Goal: Information Seeking & Learning: Learn about a topic

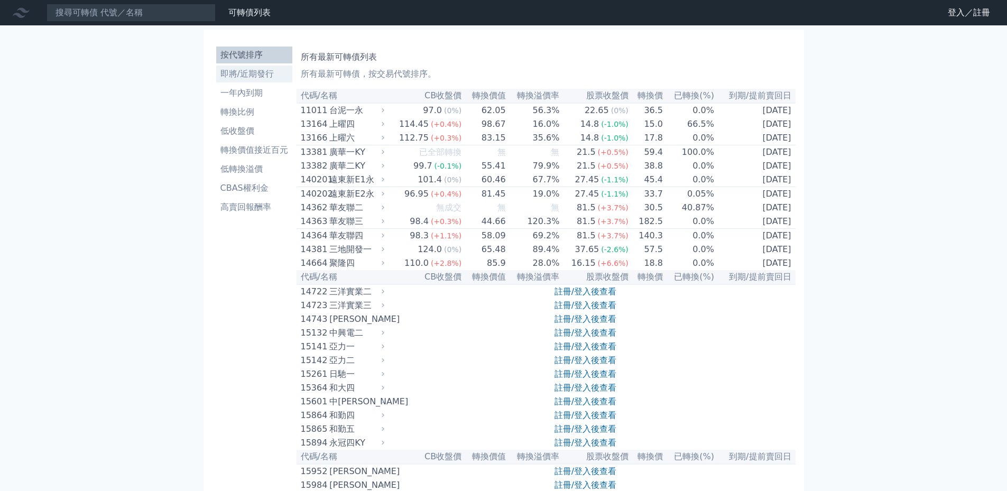
click at [241, 76] on li "即將/近期發行" at bounding box center [254, 74] width 76 height 13
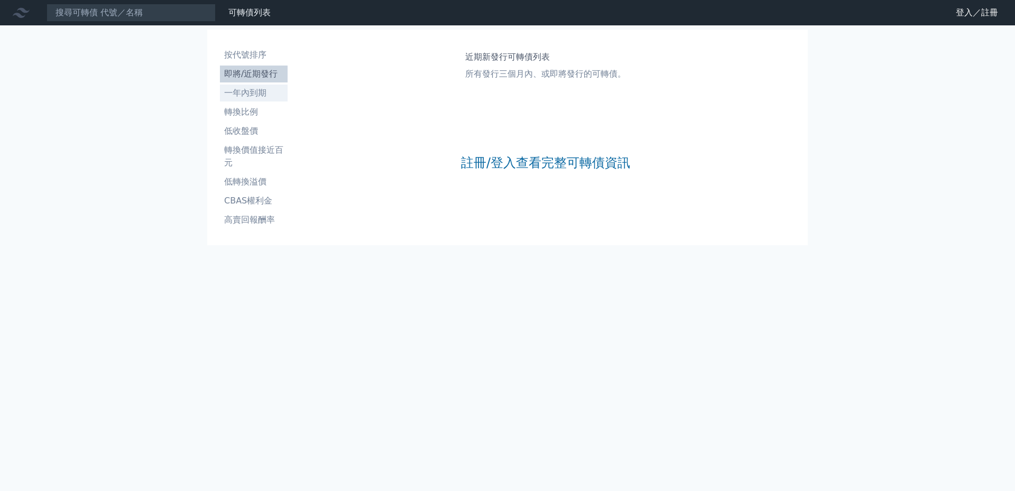
click at [250, 98] on li "一年內到期" at bounding box center [254, 93] width 68 height 13
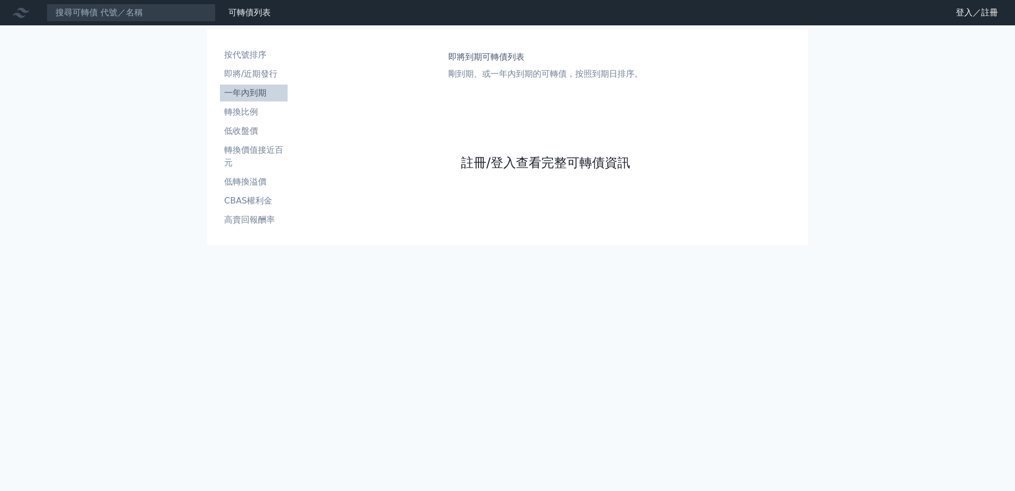
click at [566, 167] on link "註冊/登入查看完整可轉債資訊" at bounding box center [545, 162] width 169 height 17
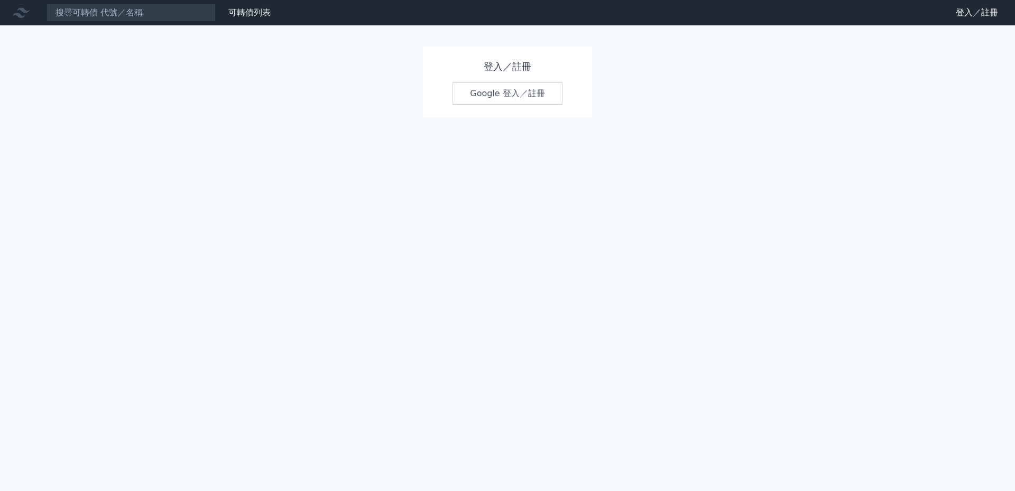
click at [475, 93] on link "Google 登入／註冊" at bounding box center [508, 93] width 110 height 22
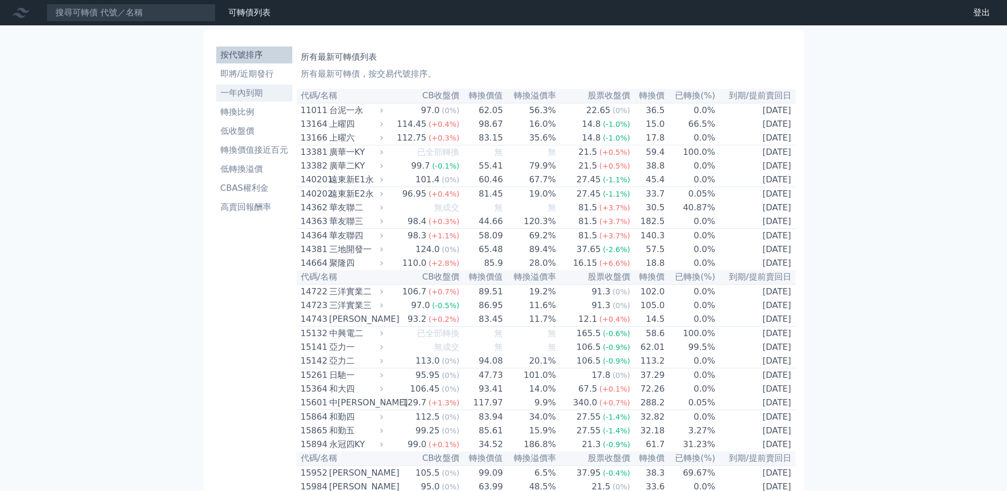
click at [243, 96] on li "一年內到期" at bounding box center [254, 93] width 76 height 13
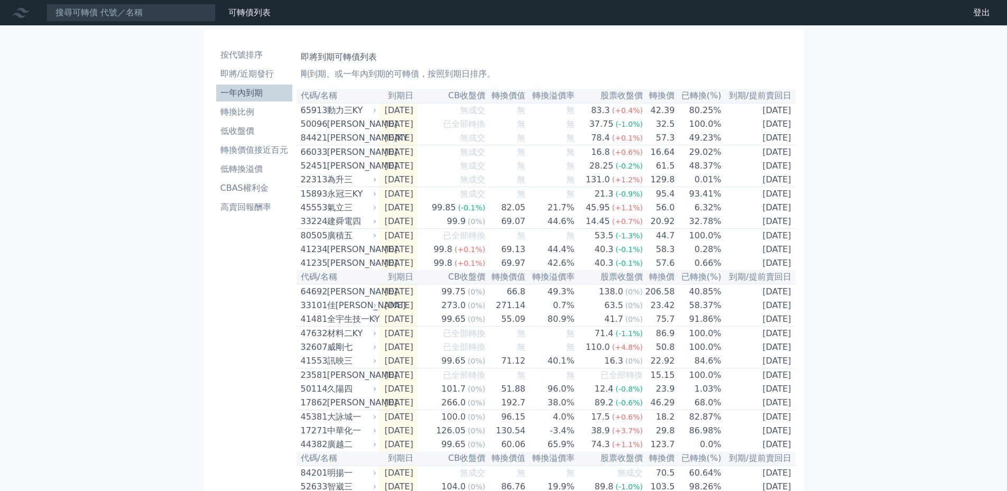
click at [253, 74] on li "即將/近期發行" at bounding box center [254, 74] width 76 height 13
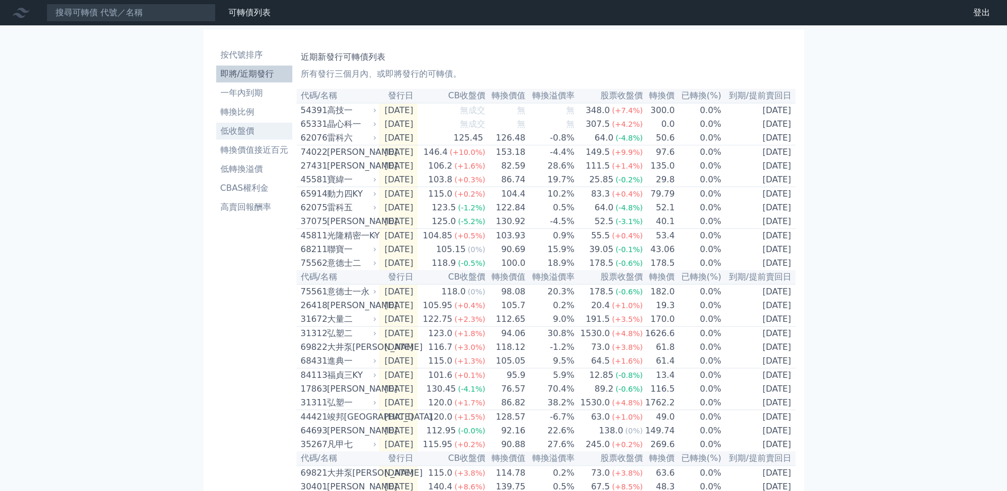
click at [253, 133] on li "低收盤價" at bounding box center [254, 131] width 76 height 13
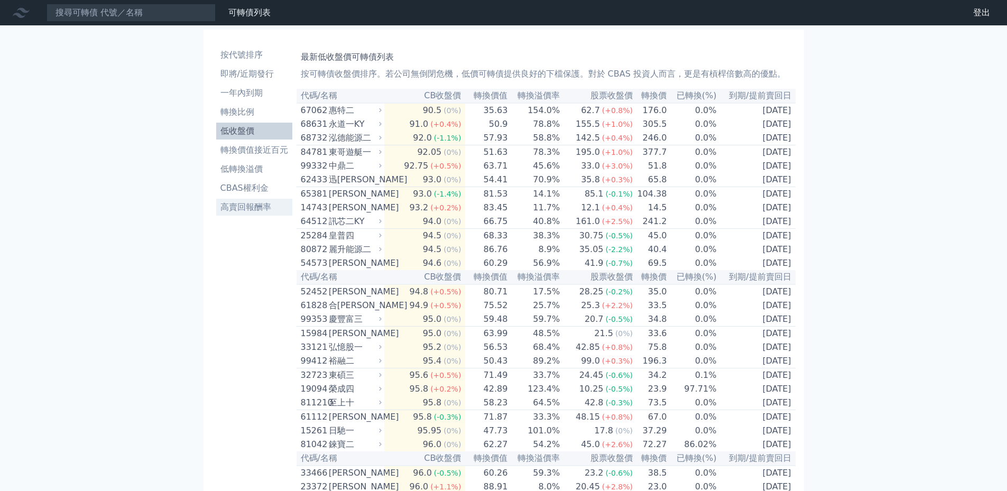
click at [251, 210] on li "高賣回報酬率" at bounding box center [254, 207] width 76 height 13
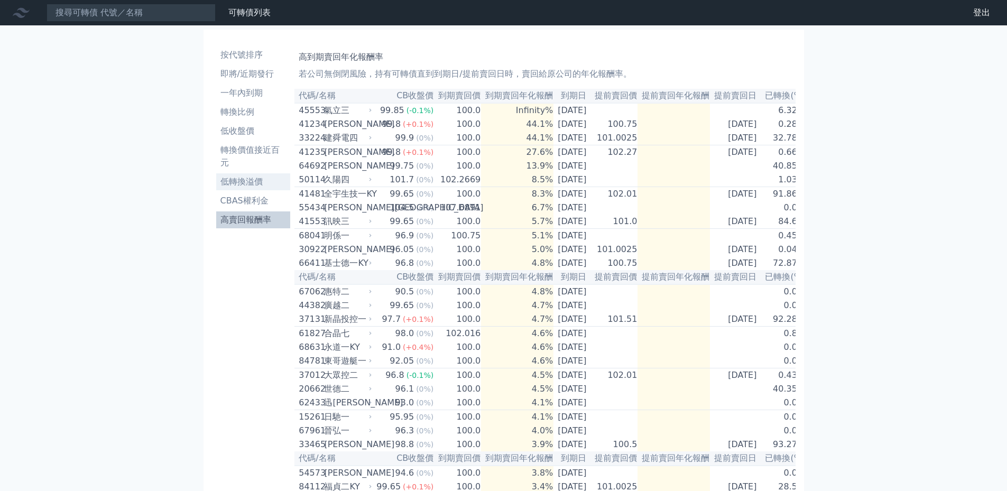
click at [254, 181] on li "低轉換溢價" at bounding box center [253, 182] width 75 height 13
